Goal: Task Accomplishment & Management: Complete application form

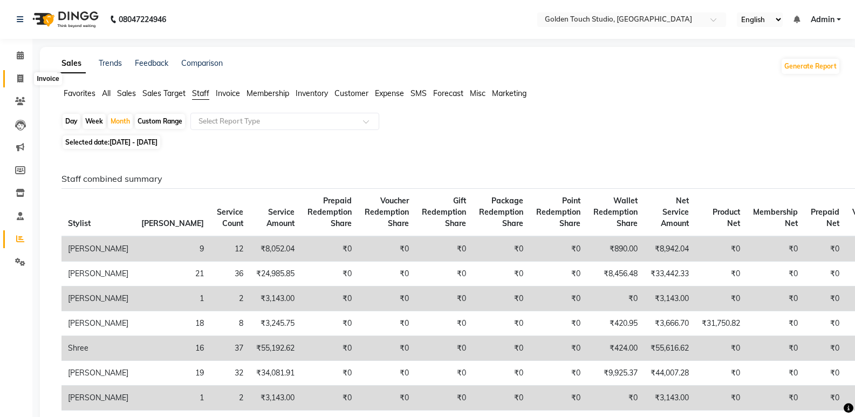
click at [19, 78] on icon at bounding box center [20, 78] width 6 height 8
select select "7211"
select select "service"
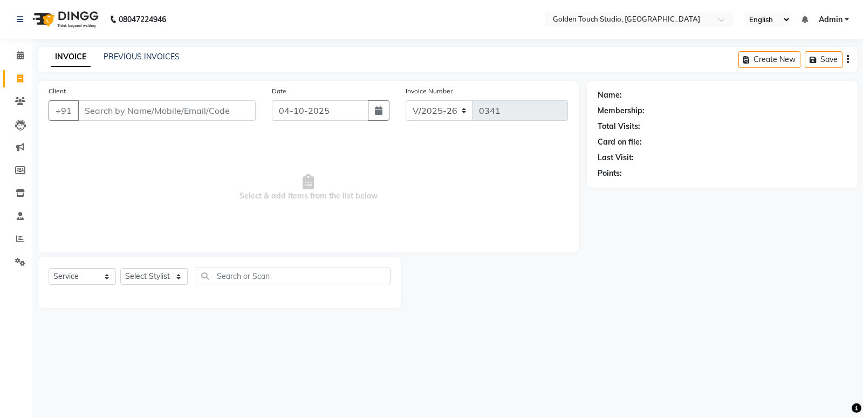
click at [114, 108] on input "Client" at bounding box center [167, 110] width 178 height 21
type input "9970182080"
drag, startPoint x: 220, startPoint y: 107, endPoint x: 222, endPoint y: 115, distance: 8.5
click at [222, 115] on span "Add Client" at bounding box center [228, 110] width 43 height 11
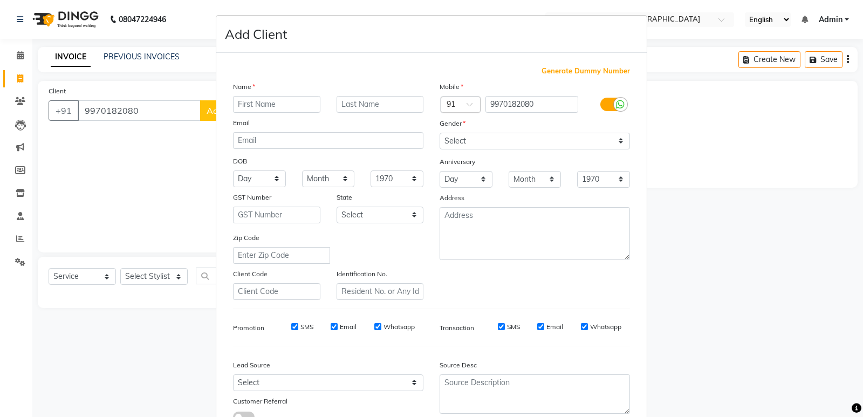
click at [270, 104] on input "text" at bounding box center [276, 104] width 87 height 17
type input "Neha"
click at [342, 103] on input "text" at bounding box center [380, 104] width 87 height 17
type input "[PERSON_NAME]"
click at [453, 139] on select "Select [DEMOGRAPHIC_DATA] [DEMOGRAPHIC_DATA] Other Prefer Not To Say" at bounding box center [535, 141] width 190 height 17
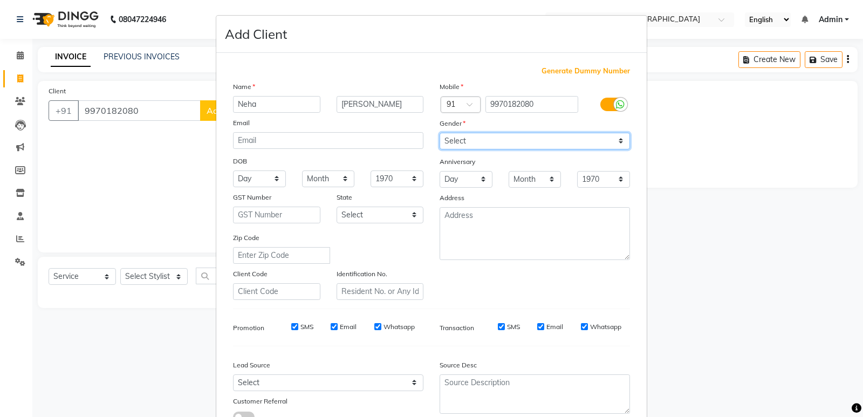
select select "[DEMOGRAPHIC_DATA]"
click at [440, 133] on select "Select [DEMOGRAPHIC_DATA] [DEMOGRAPHIC_DATA] Other Prefer Not To Say" at bounding box center [535, 141] width 190 height 17
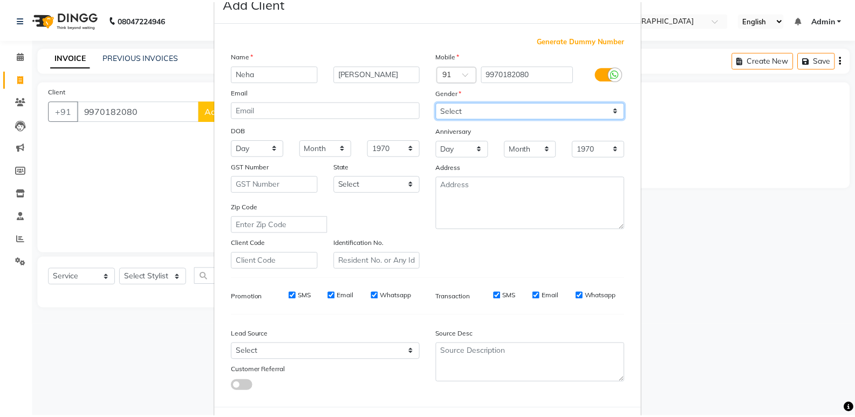
scroll to position [81, 0]
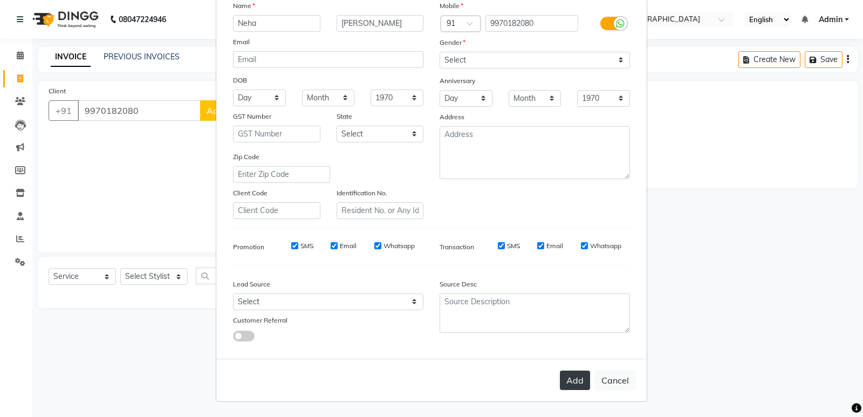
click at [582, 379] on button "Add" at bounding box center [575, 380] width 30 height 19
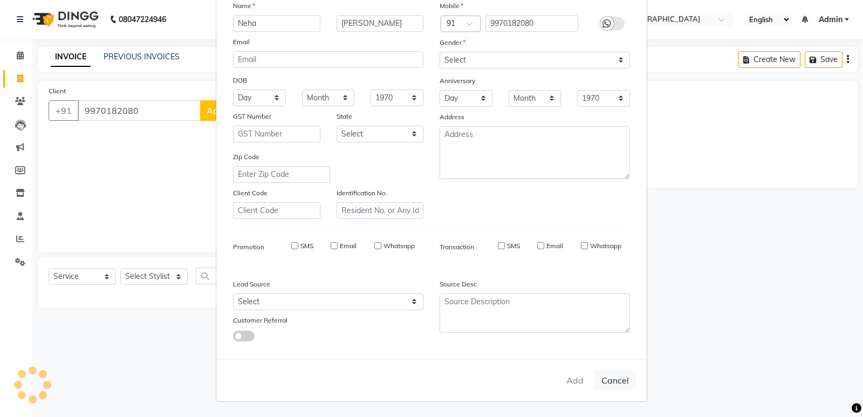
select select
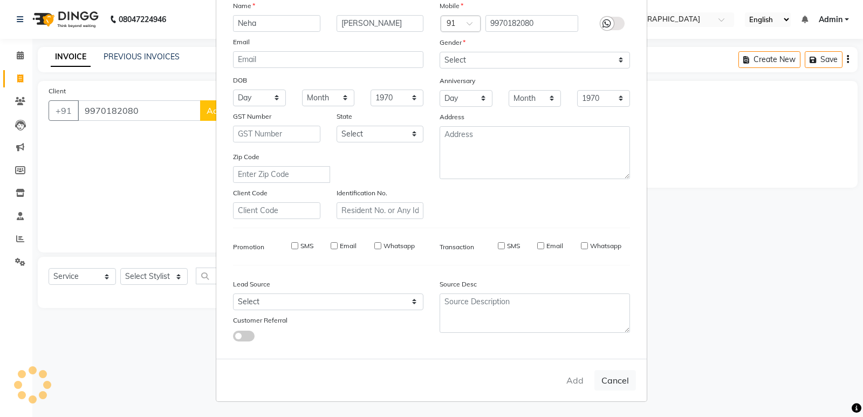
select select
checkbox input "false"
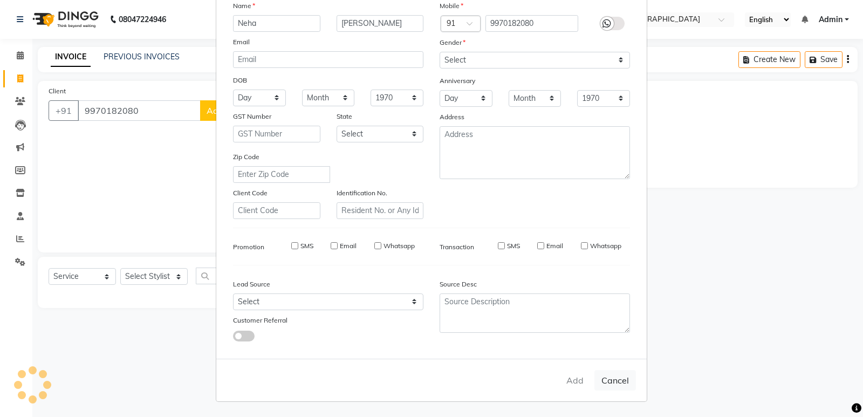
checkbox input "false"
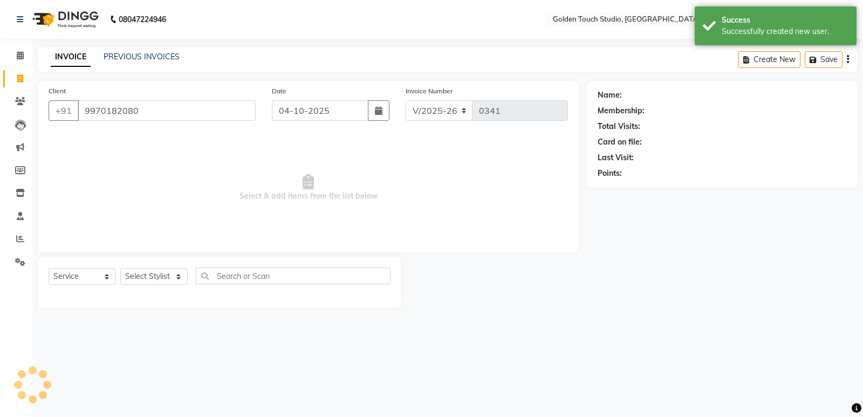
select select "1: Object"
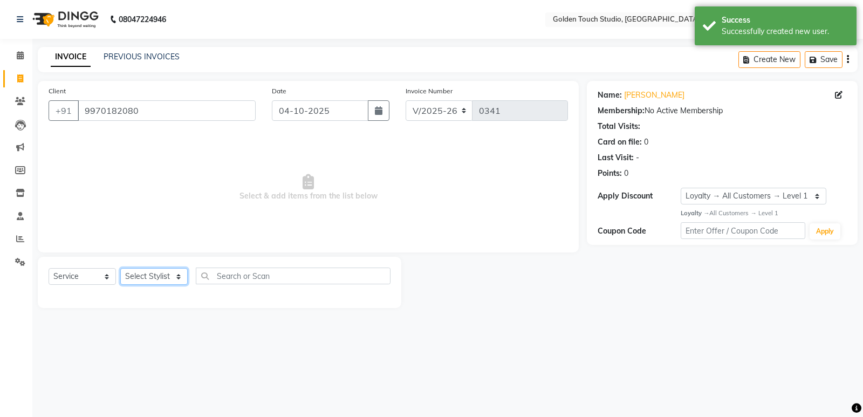
click at [139, 273] on select "Select Stylist [PERSON_NAME] [PERSON_NAME] [PERSON_NAME] nails Kulpna [PERSON_N…" at bounding box center [153, 276] width 67 height 17
select select "60859"
click at [120, 268] on select "Select Stylist [PERSON_NAME] [PERSON_NAME] [PERSON_NAME] nails Kulpna [PERSON_N…" at bounding box center [153, 276] width 67 height 17
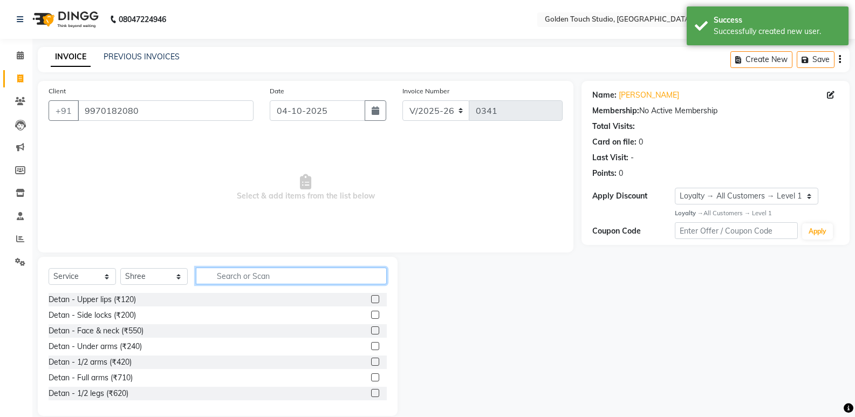
click at [234, 277] on input "text" at bounding box center [291, 276] width 191 height 17
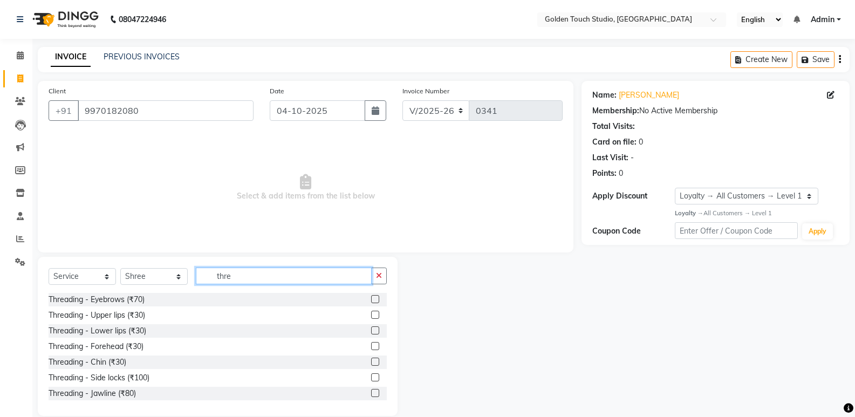
type input "thre"
click at [371, 299] on label at bounding box center [375, 299] width 8 height 8
click at [371, 299] on input "checkbox" at bounding box center [374, 299] width 7 height 7
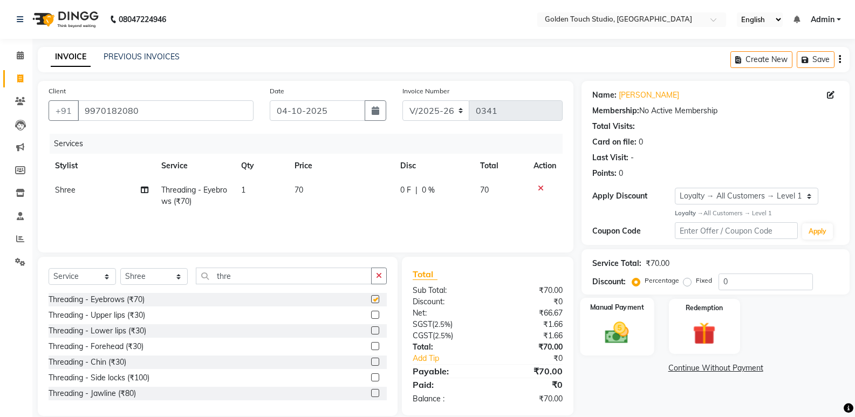
checkbox input "false"
click at [624, 342] on img at bounding box center [617, 333] width 38 height 28
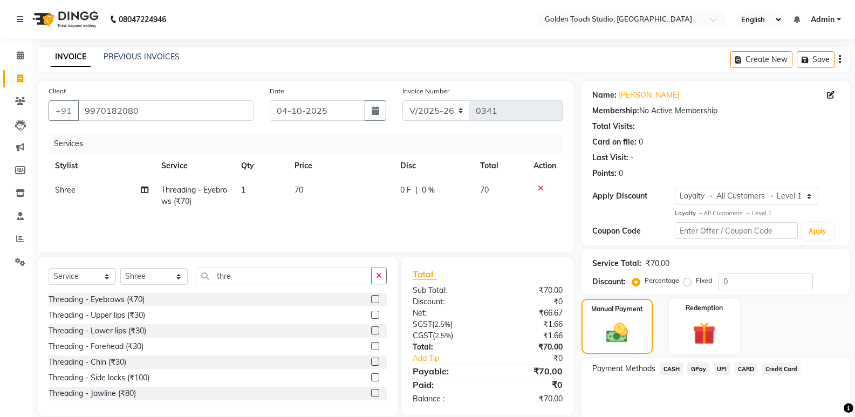
click at [699, 368] on span "GPay" at bounding box center [698, 369] width 22 height 12
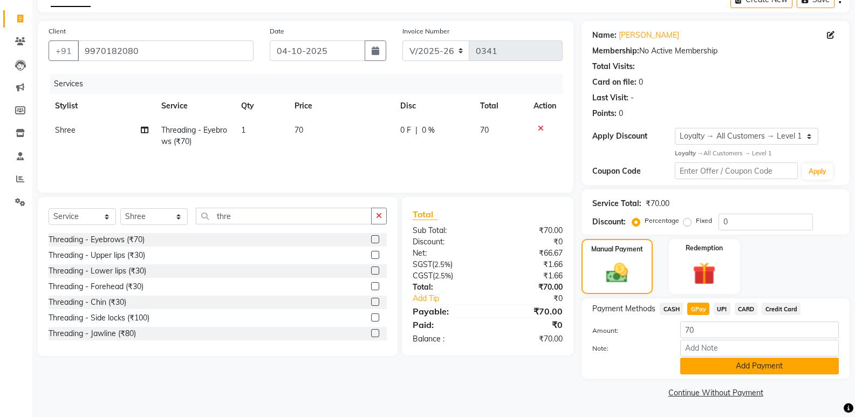
click at [698, 368] on button "Add Payment" at bounding box center [759, 366] width 159 height 17
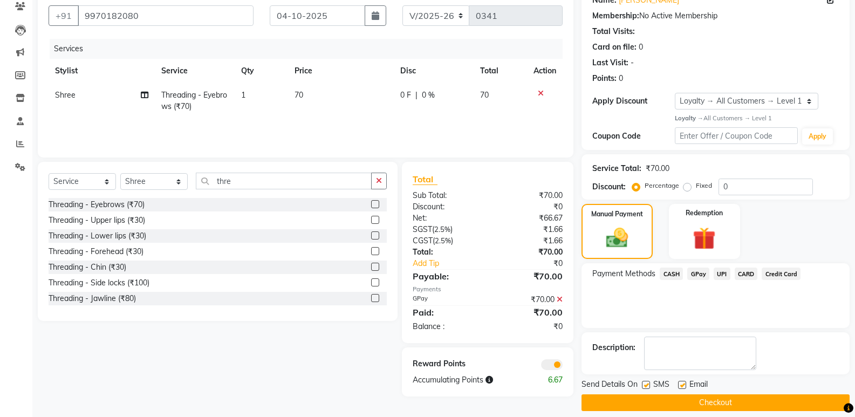
scroll to position [105, 0]
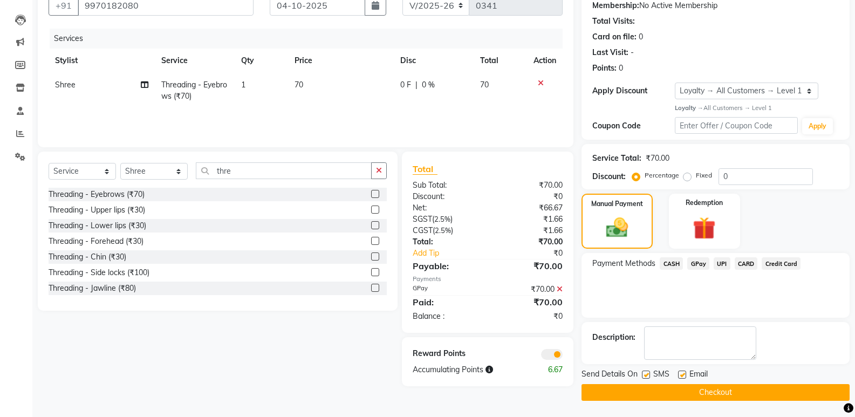
click at [636, 392] on button "Checkout" at bounding box center [716, 392] width 268 height 17
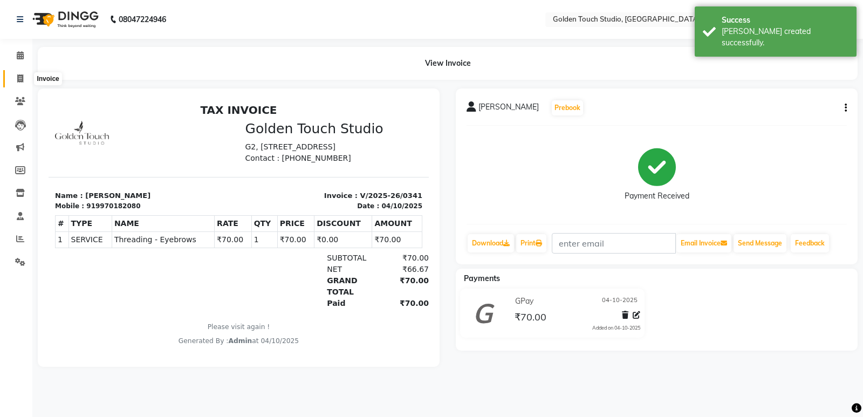
drag, startPoint x: 22, startPoint y: 80, endPoint x: 42, endPoint y: 81, distance: 20.6
click at [22, 80] on icon at bounding box center [20, 78] width 6 height 8
select select "7211"
select select "service"
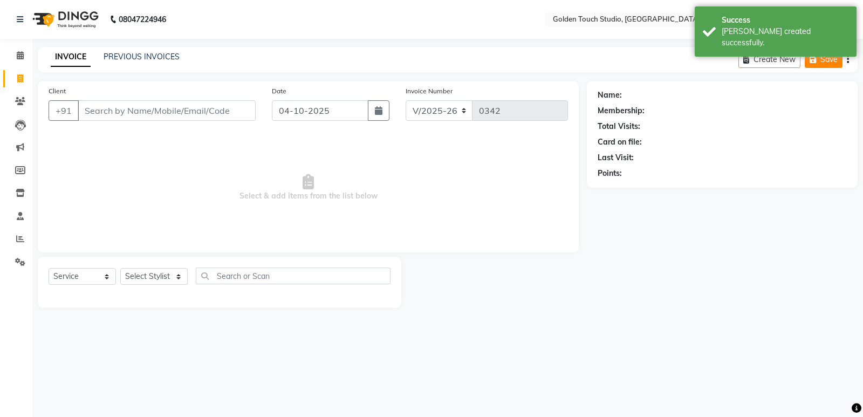
click at [818, 63] on icon "button" at bounding box center [815, 60] width 11 height 8
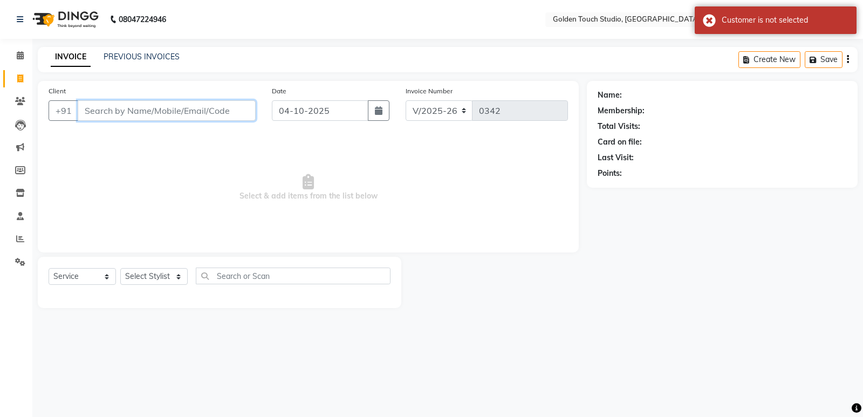
click at [133, 118] on input "Client" at bounding box center [167, 110] width 178 height 21
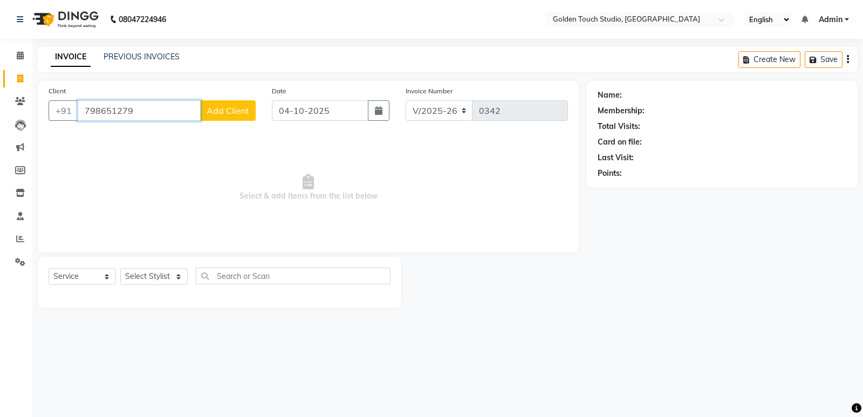
type input "798651279"
click at [236, 113] on span "Add Client" at bounding box center [228, 110] width 43 height 11
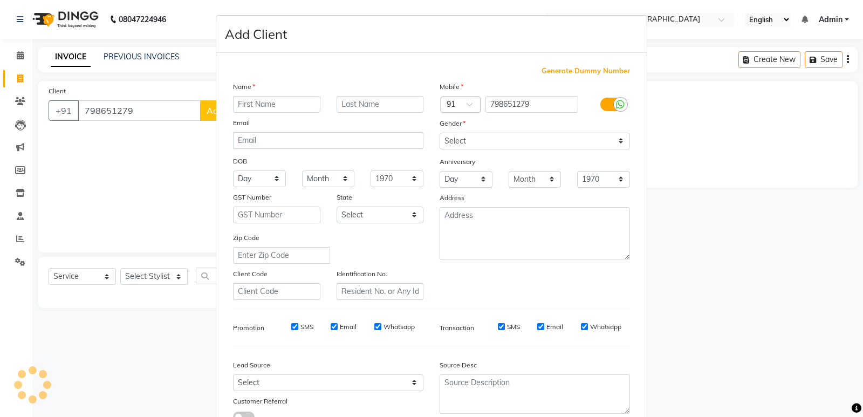
click at [108, 107] on ngb-modal-window "Add Client Generate Dummy Number Name Email DOB Day 01 02 03 04 05 06 07 08 09 …" at bounding box center [431, 208] width 863 height 417
click at [506, 103] on input "798651279" at bounding box center [532, 104] width 93 height 17
click at [507, 104] on input "798651279" at bounding box center [532, 104] width 93 height 17
click at [509, 104] on input "798651279" at bounding box center [532, 104] width 93 height 17
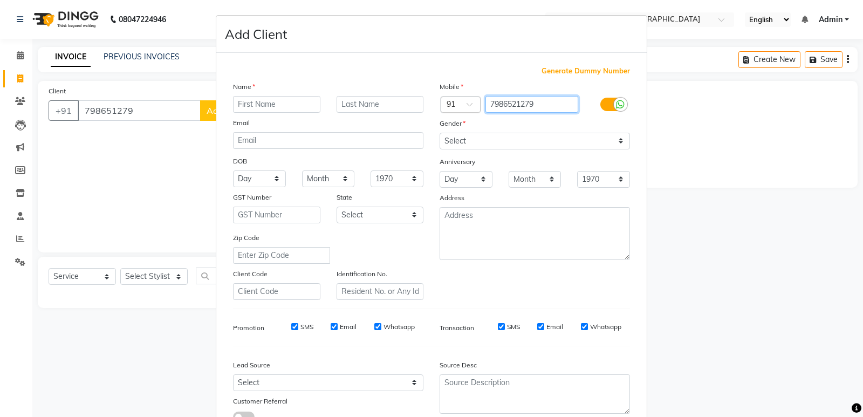
type input "7986521279"
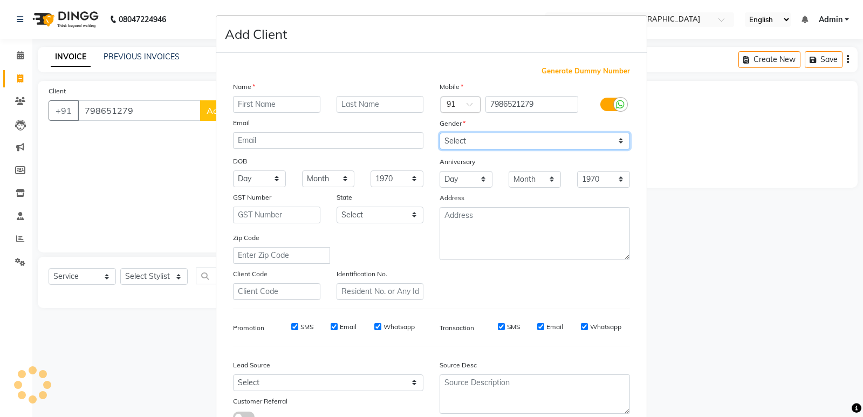
click at [471, 139] on select "Select [DEMOGRAPHIC_DATA] [DEMOGRAPHIC_DATA] Other Prefer Not To Say" at bounding box center [535, 141] width 190 height 17
select select "[DEMOGRAPHIC_DATA]"
click at [440, 133] on select "Select [DEMOGRAPHIC_DATA] [DEMOGRAPHIC_DATA] Other Prefer Not To Say" at bounding box center [535, 141] width 190 height 17
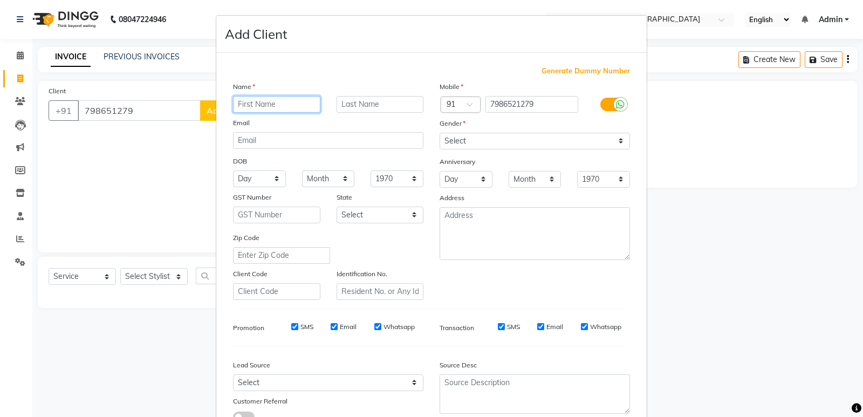
click at [272, 100] on input "text" at bounding box center [276, 104] width 87 height 17
type input "Neha"
click at [367, 108] on input "text" at bounding box center [380, 104] width 87 height 17
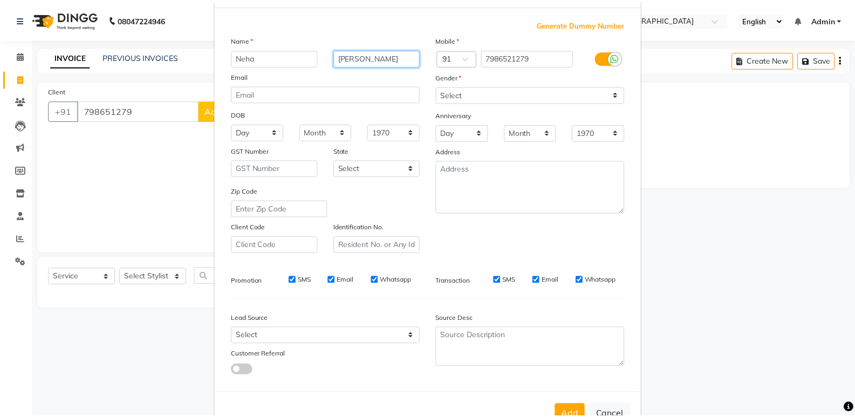
scroll to position [81, 0]
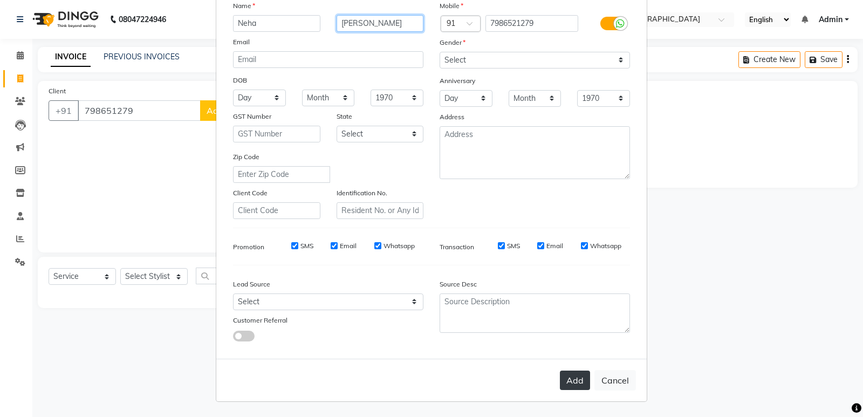
type input "[PERSON_NAME]"
click at [576, 380] on button "Add" at bounding box center [575, 380] width 30 height 19
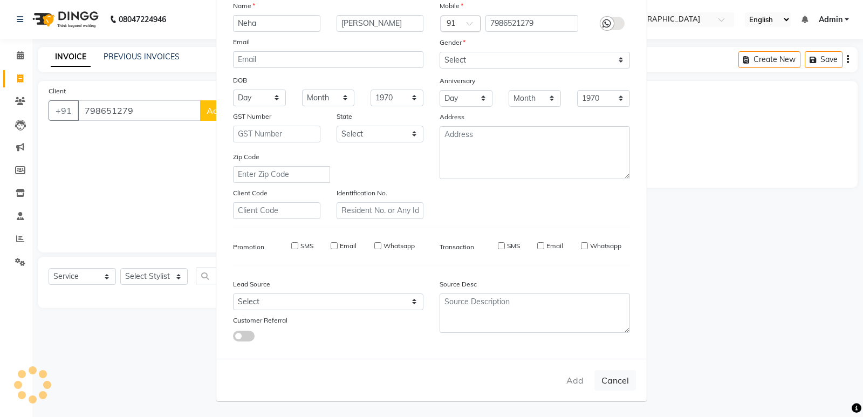
type input "7986521279"
select select
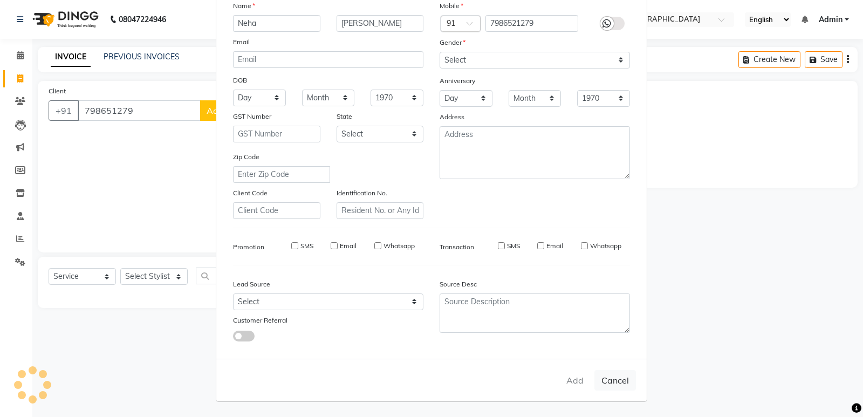
select select
checkbox input "false"
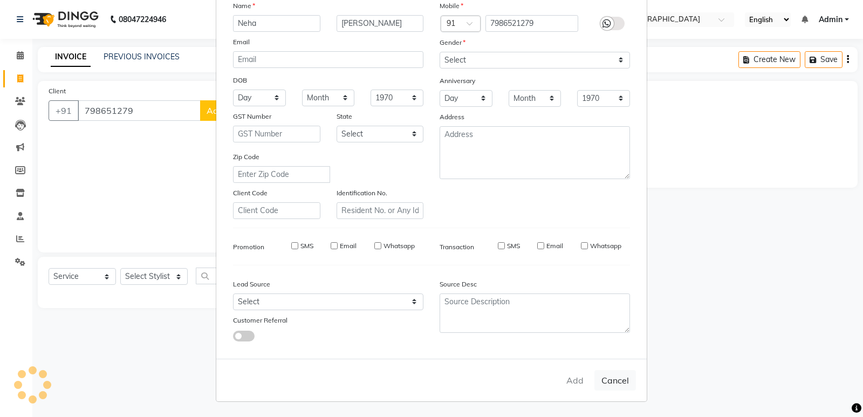
checkbox input "false"
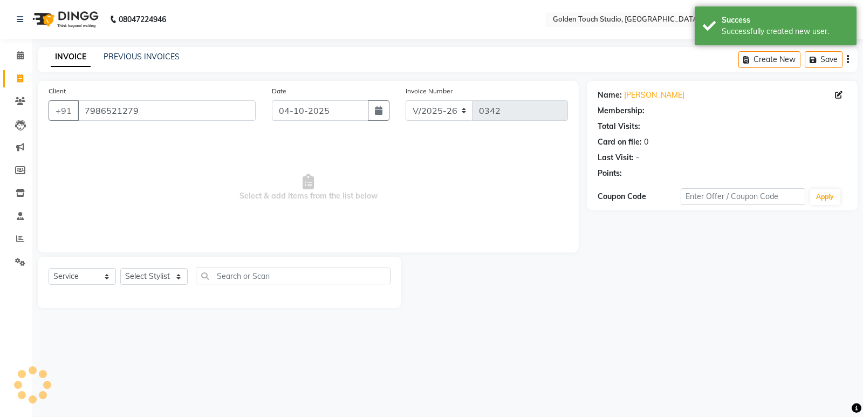
select select "1: Object"
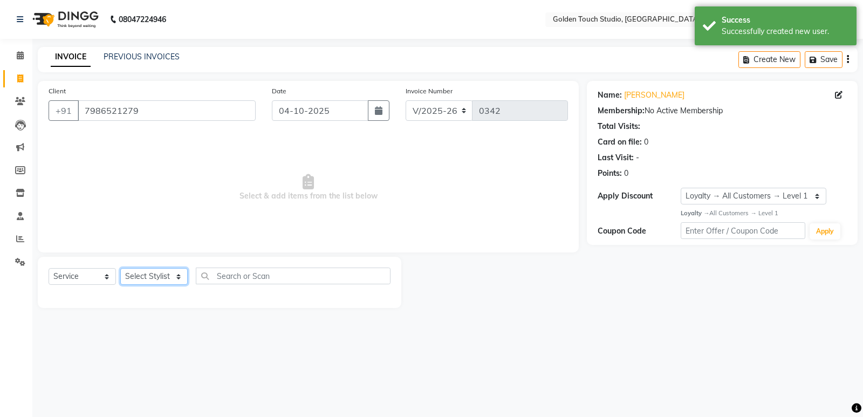
click at [158, 277] on select "Select Stylist [PERSON_NAME] [PERSON_NAME] [PERSON_NAME] nails Kulpna [PERSON_N…" at bounding box center [153, 276] width 67 height 17
select select "60860"
click at [120, 268] on select "Select Stylist [PERSON_NAME] [PERSON_NAME] [PERSON_NAME] nails Kulpna [PERSON_N…" at bounding box center [153, 276] width 67 height 17
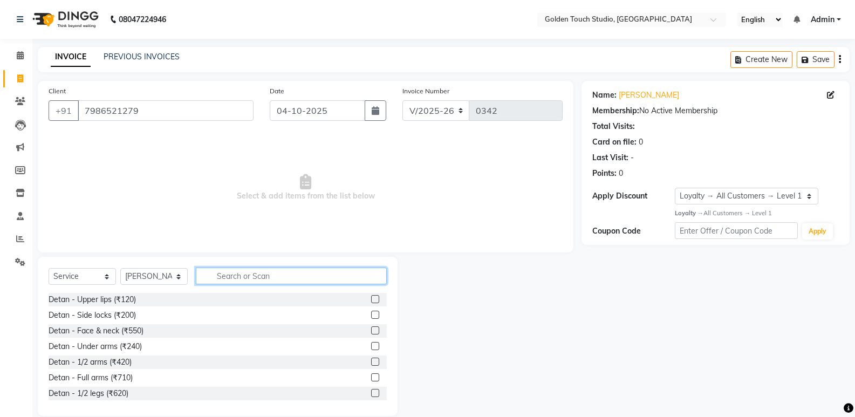
click at [230, 275] on input "text" at bounding box center [291, 276] width 191 height 17
type input "thre"
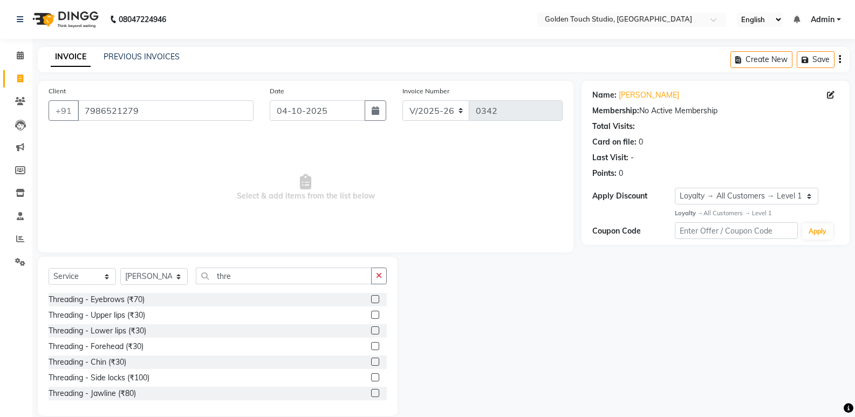
click at [371, 302] on label at bounding box center [375, 299] width 8 height 8
click at [371, 302] on input "checkbox" at bounding box center [374, 299] width 7 height 7
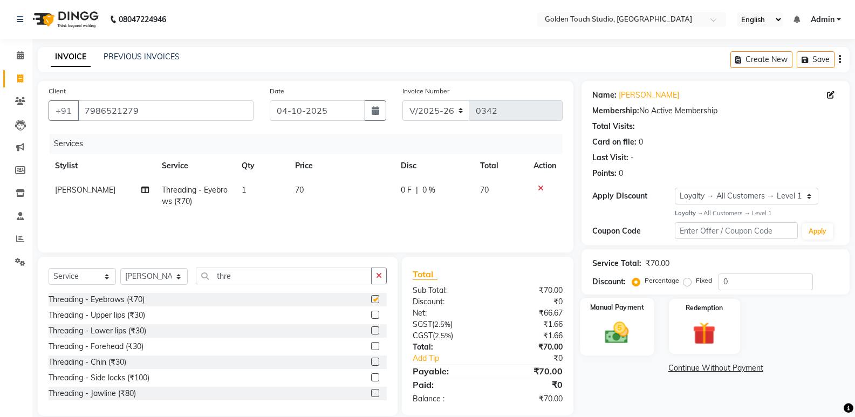
checkbox input "false"
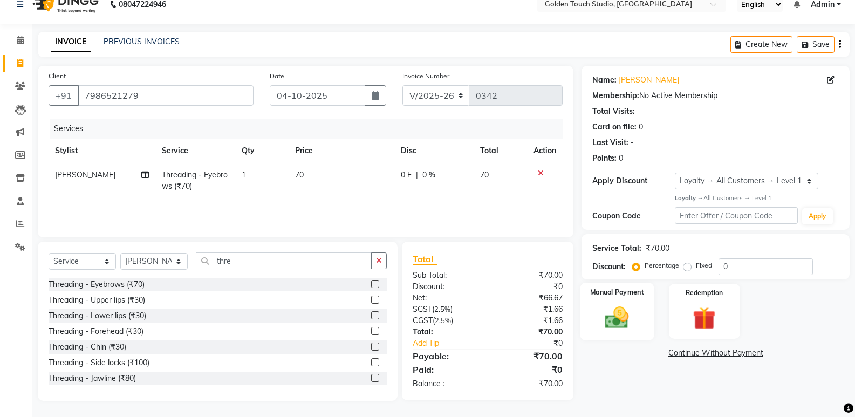
click at [640, 303] on div "Manual Payment" at bounding box center [617, 312] width 74 height 58
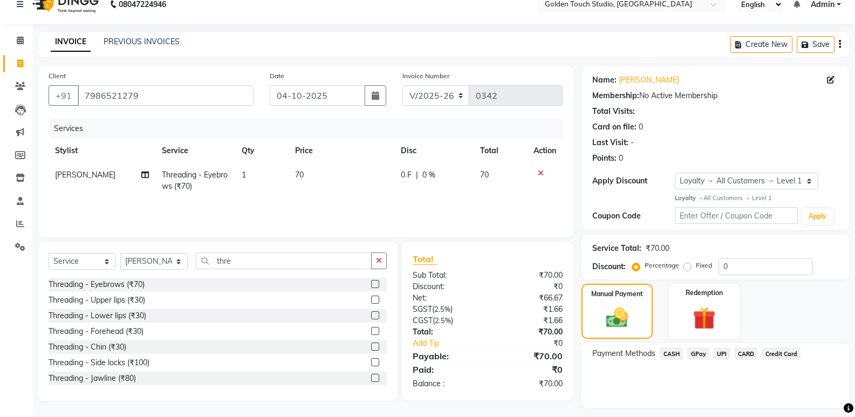
scroll to position [44, 0]
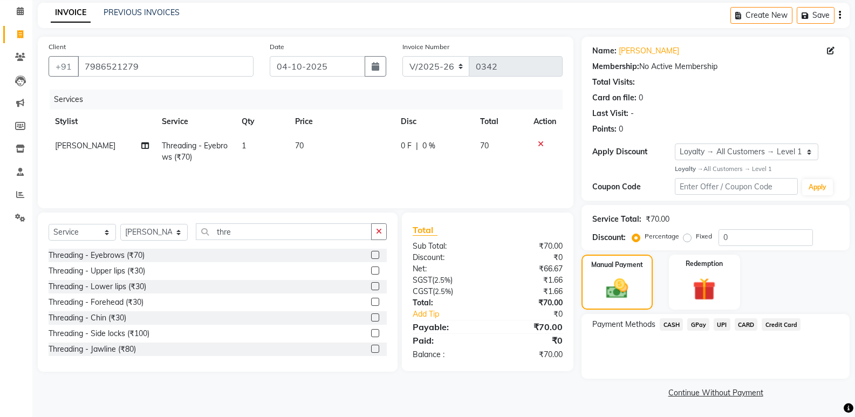
click at [700, 324] on span "GPay" at bounding box center [698, 324] width 22 height 12
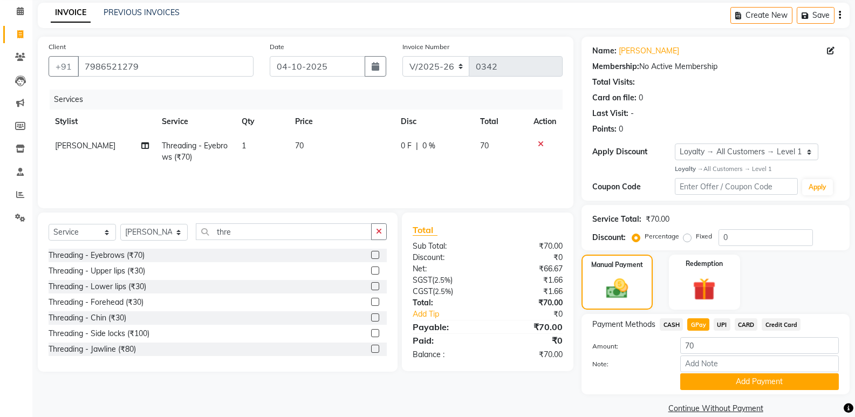
scroll to position [60, 0]
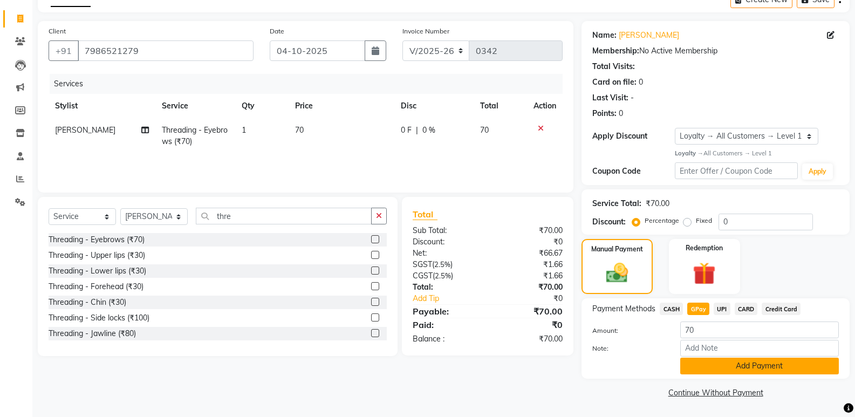
click at [693, 365] on button "Add Payment" at bounding box center [759, 366] width 159 height 17
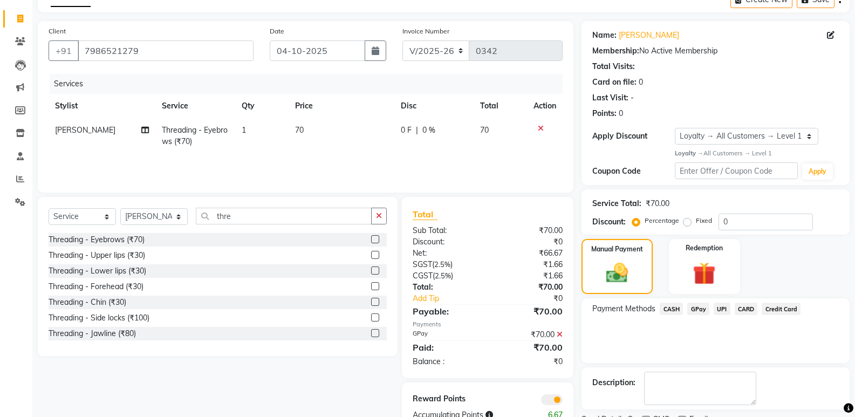
scroll to position [105, 0]
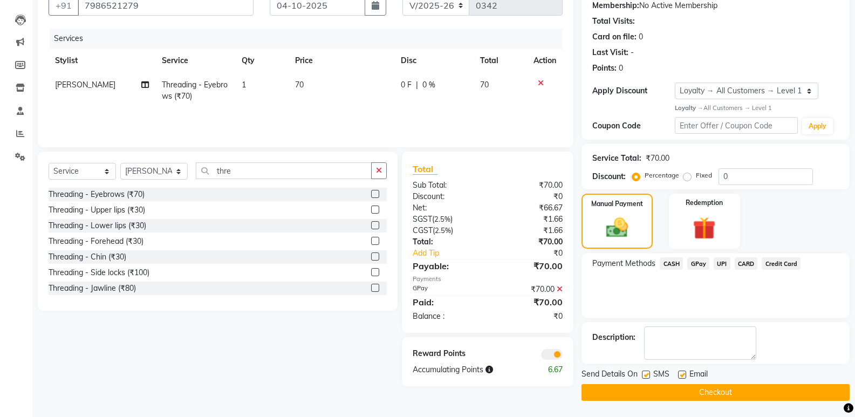
click at [607, 392] on button "Checkout" at bounding box center [716, 392] width 268 height 17
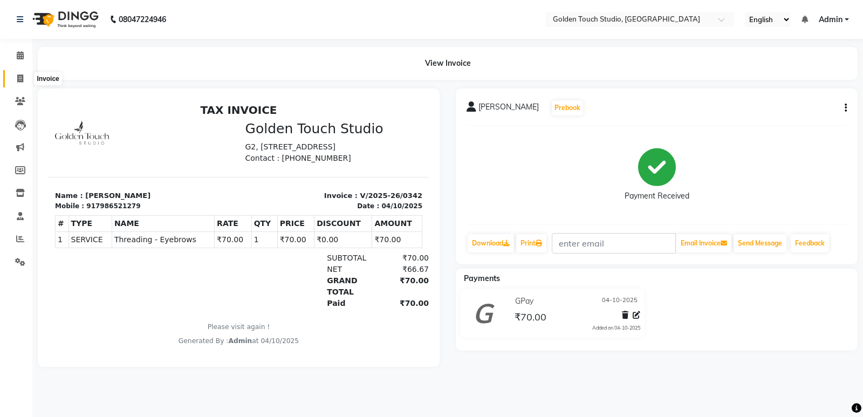
click at [15, 78] on span at bounding box center [20, 79] width 19 height 12
select select "service"
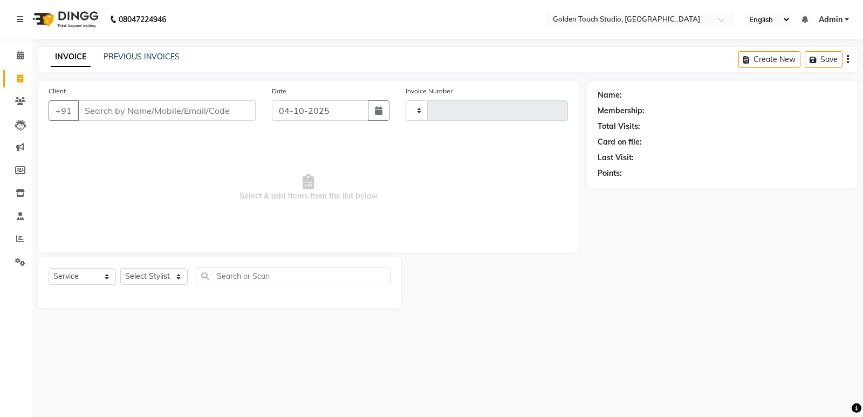
type input "0343"
select select "7211"
click at [99, 111] on input "Client" at bounding box center [167, 110] width 178 height 21
type input "s"
click at [23, 98] on icon at bounding box center [20, 101] width 10 height 8
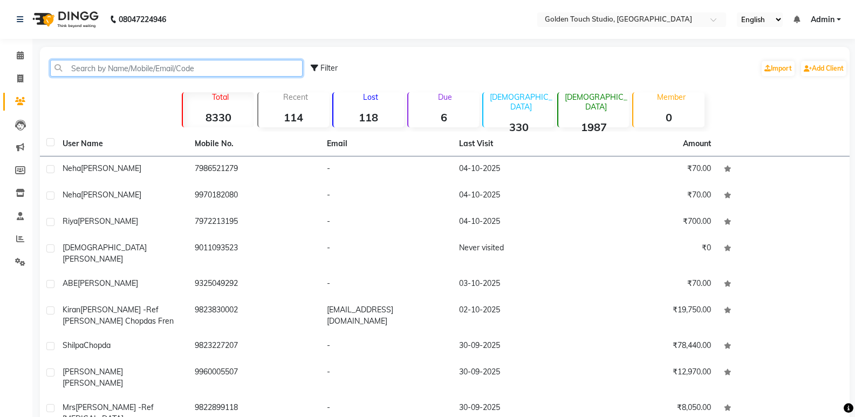
click at [148, 72] on input "text" at bounding box center [176, 68] width 252 height 17
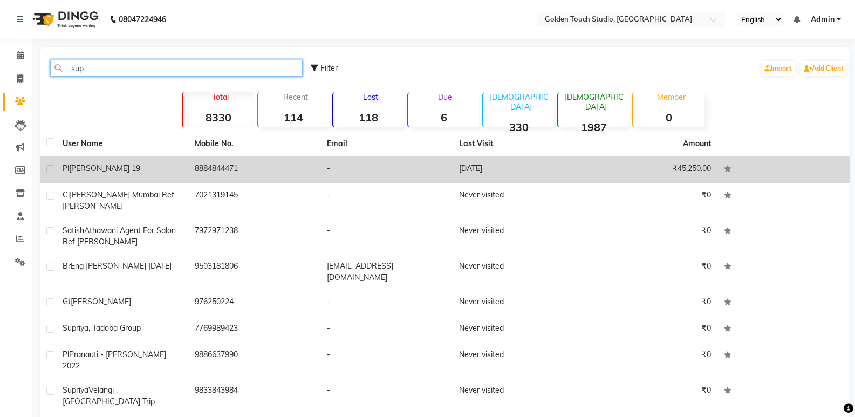
type input "sup"
click at [213, 166] on td "8884844471" at bounding box center [254, 169] width 132 height 26
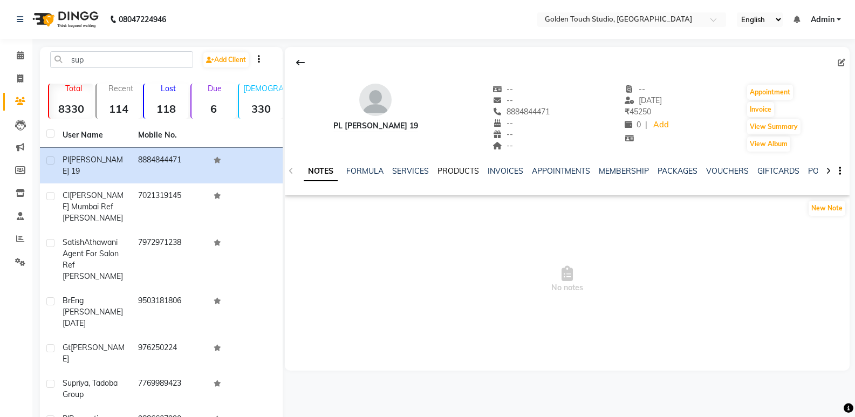
click at [454, 167] on link "PRODUCTS" at bounding box center [459, 171] width 42 height 10
